Goal: Book appointment/travel/reservation

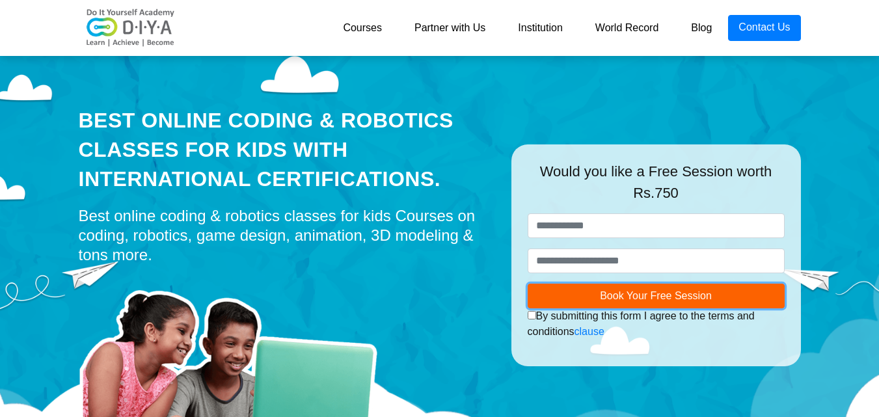
click at [660, 295] on span "Book Your Free Session" at bounding box center [656, 295] width 112 height 11
drag, startPoint x: 761, startPoint y: 377, endPoint x: 843, endPoint y: 379, distance: 82.0
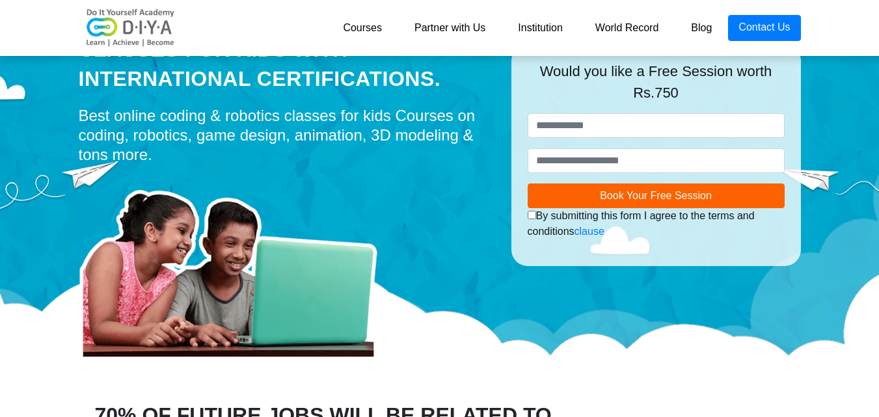
scroll to position [260, 0]
